Goal: Transaction & Acquisition: Purchase product/service

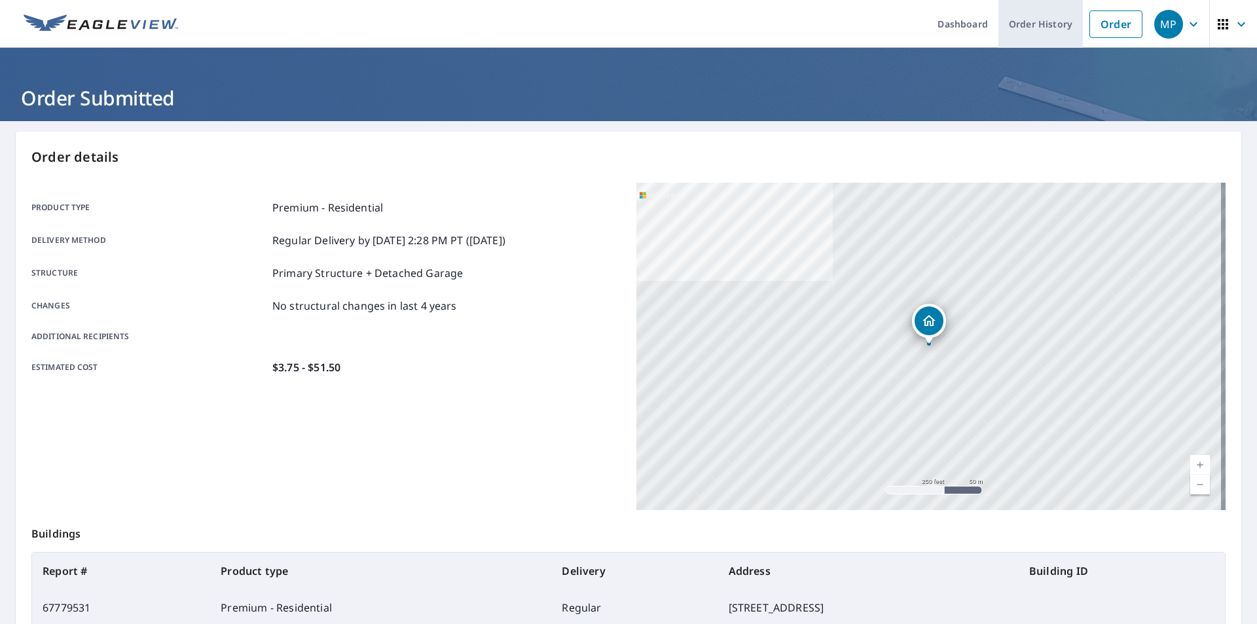
click at [1035, 22] on link "Order History" at bounding box center [1040, 24] width 84 height 48
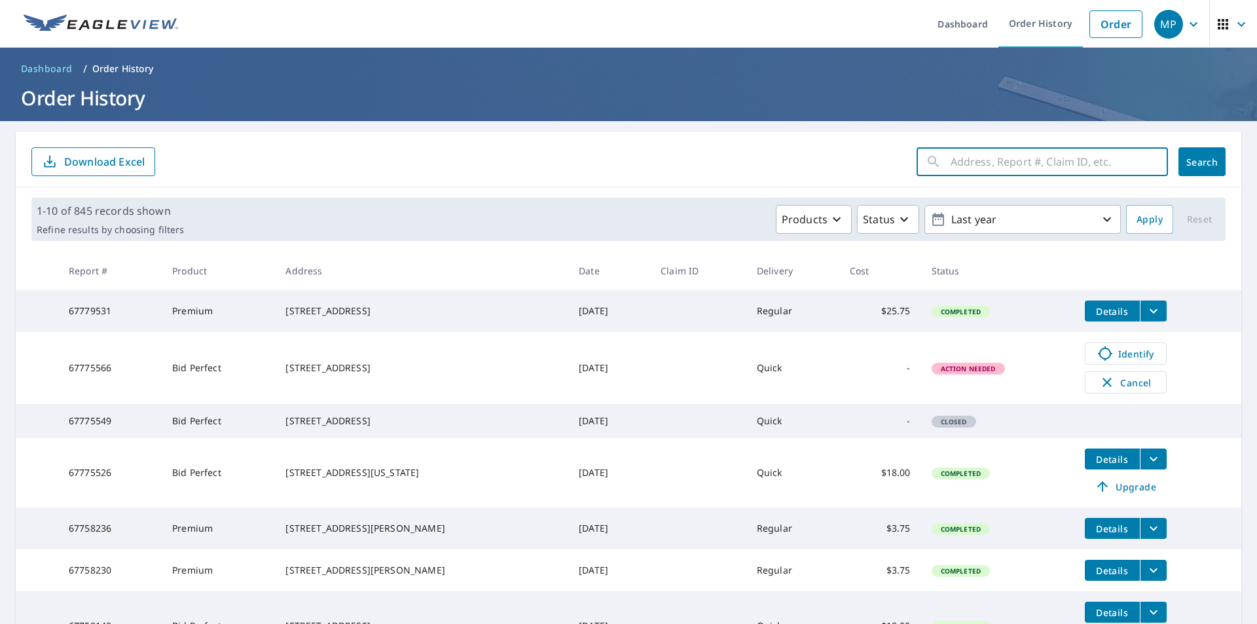
click at [996, 158] on input "text" at bounding box center [1059, 161] width 217 height 37
paste input "67658459"
type input "67658459"
click at [1189, 156] on span "Search" at bounding box center [1202, 162] width 26 height 12
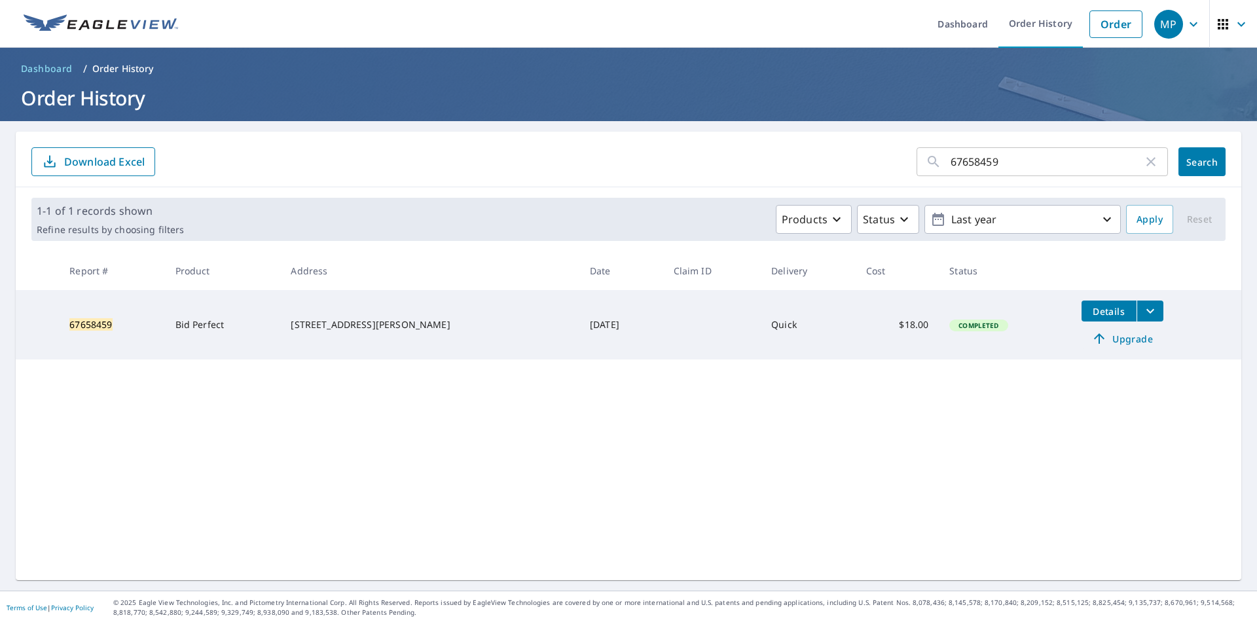
click at [1103, 339] on span "Upgrade" at bounding box center [1122, 339] width 66 height 16
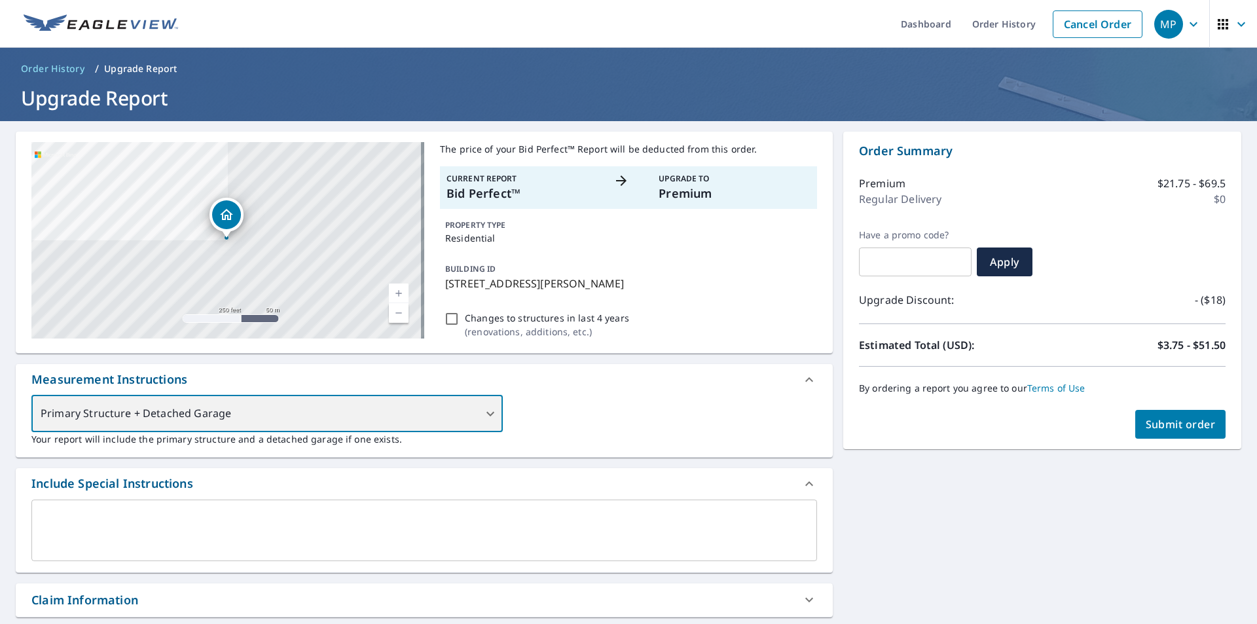
click at [455, 413] on div "Primary Structure + Detached Garage" at bounding box center [266, 413] width 471 height 37
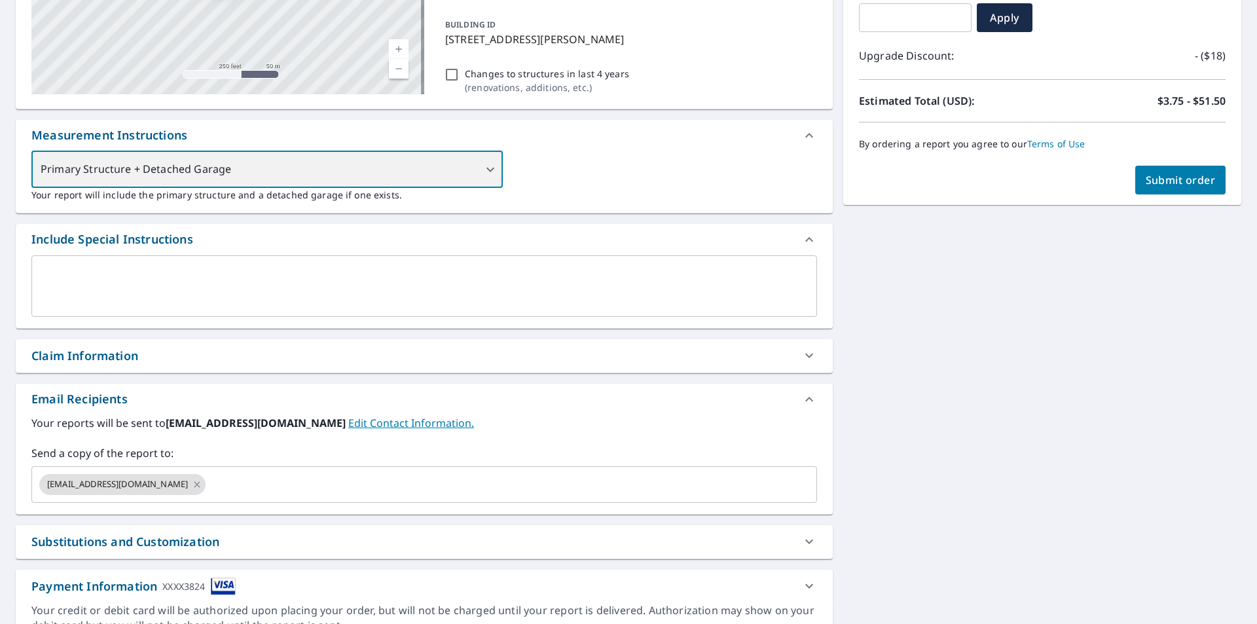
scroll to position [308, 0]
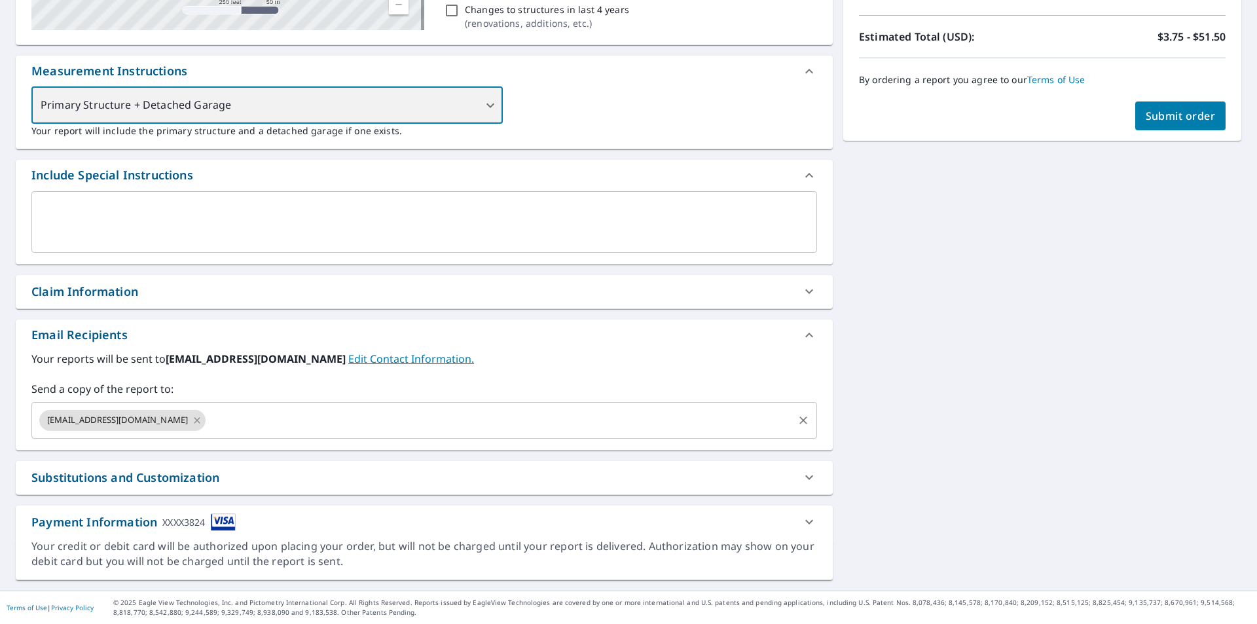
click at [202, 423] on icon at bounding box center [197, 420] width 10 height 14
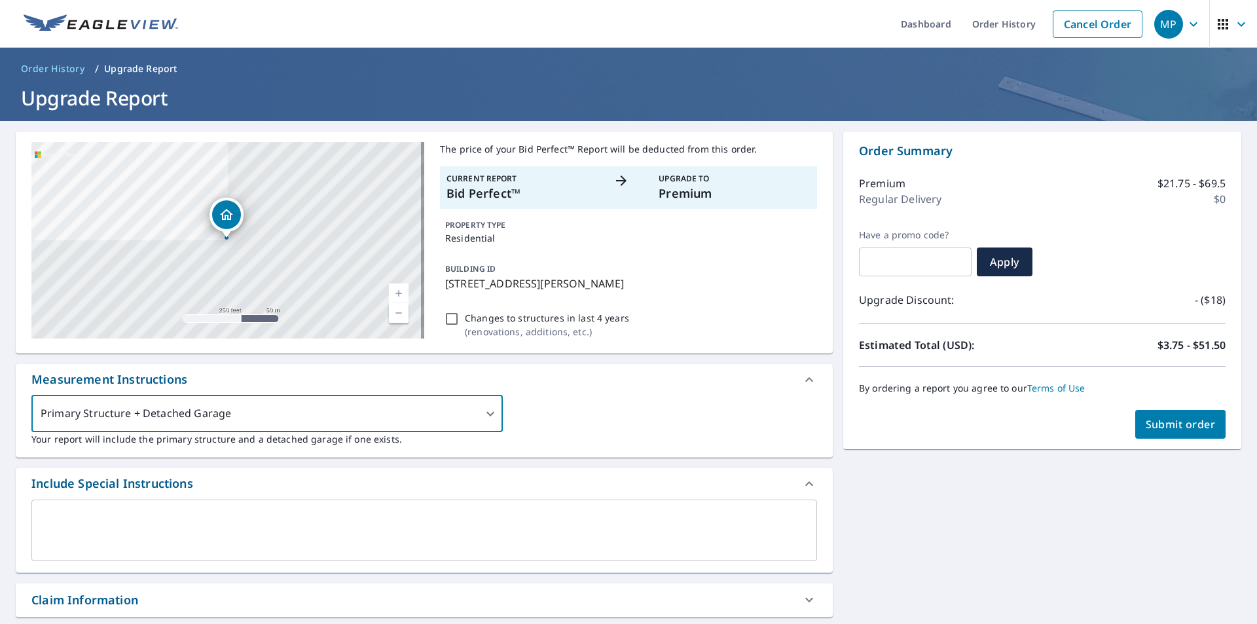
click at [1150, 425] on span "Submit order" at bounding box center [1181, 424] width 70 height 14
checkbox input "true"
